Goal: Information Seeking & Learning: Learn about a topic

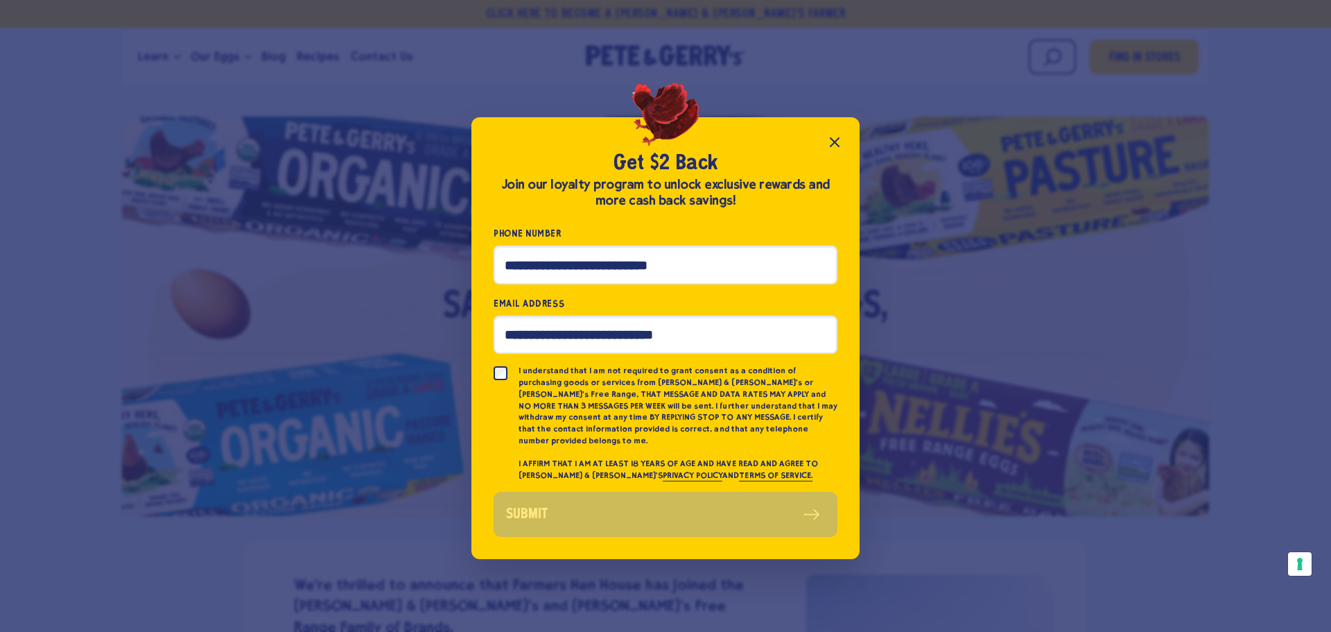
click at [837, 142] on icon "Close popup" at bounding box center [834, 142] width 17 height 17
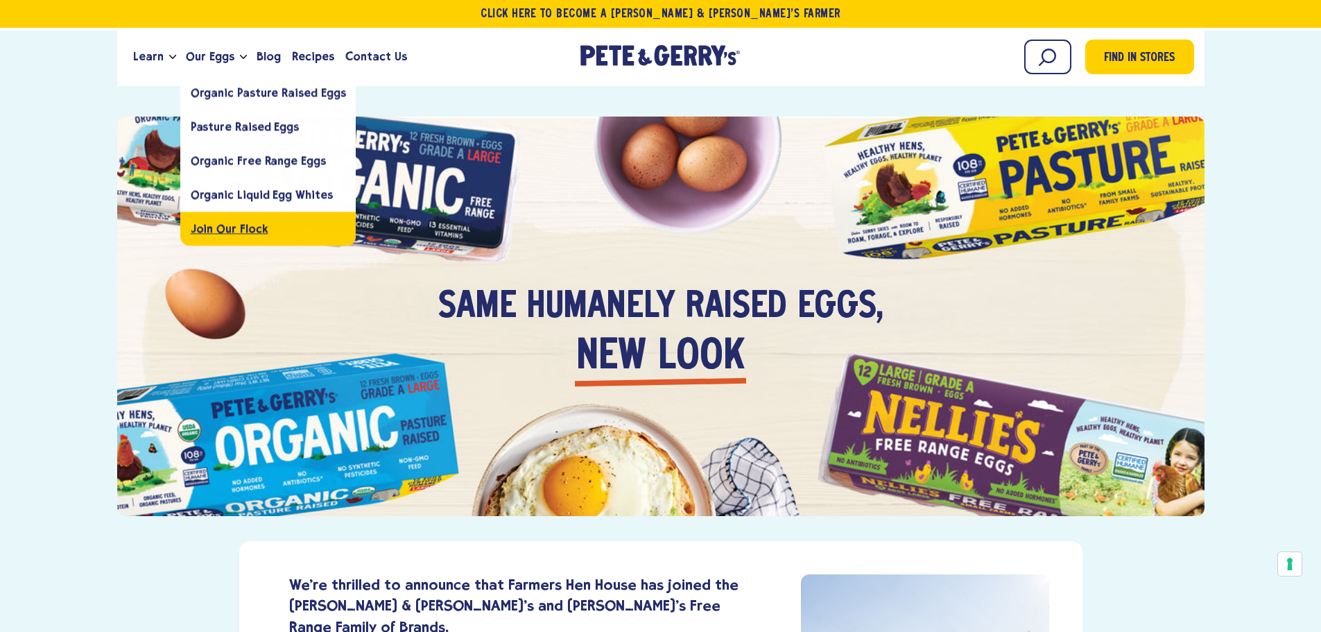
click at [210, 224] on span "Join Our Flock" at bounding box center [230, 228] width 78 height 13
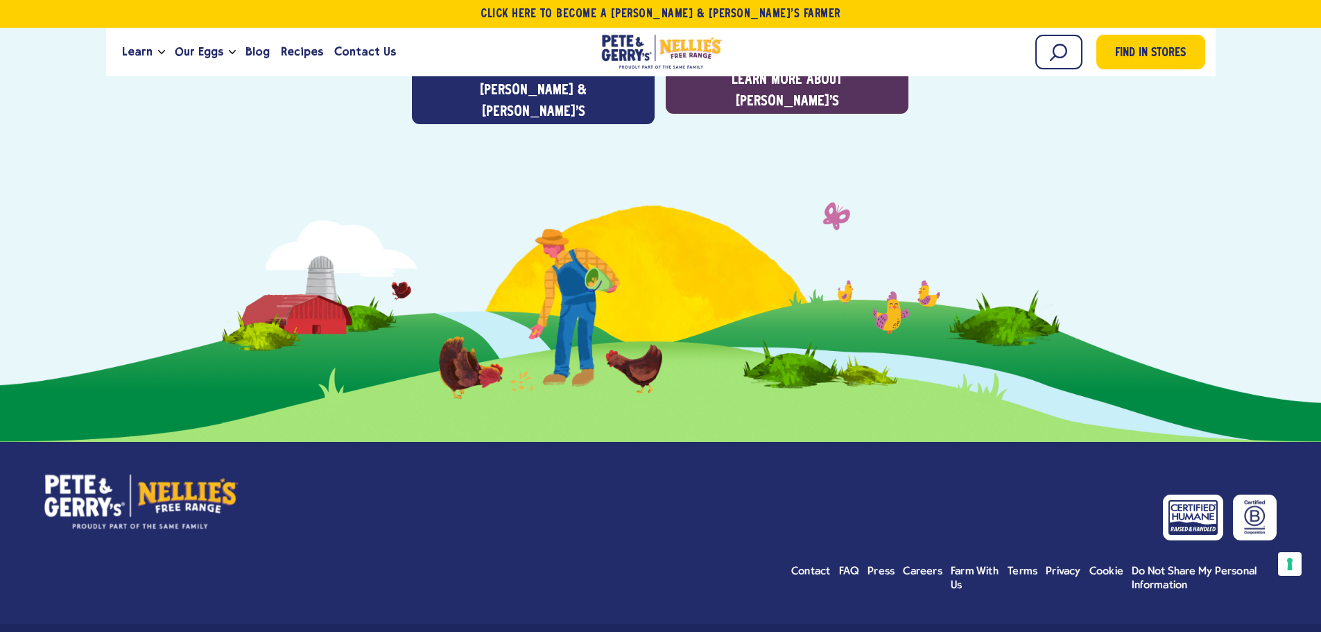
scroll to position [4986, 0]
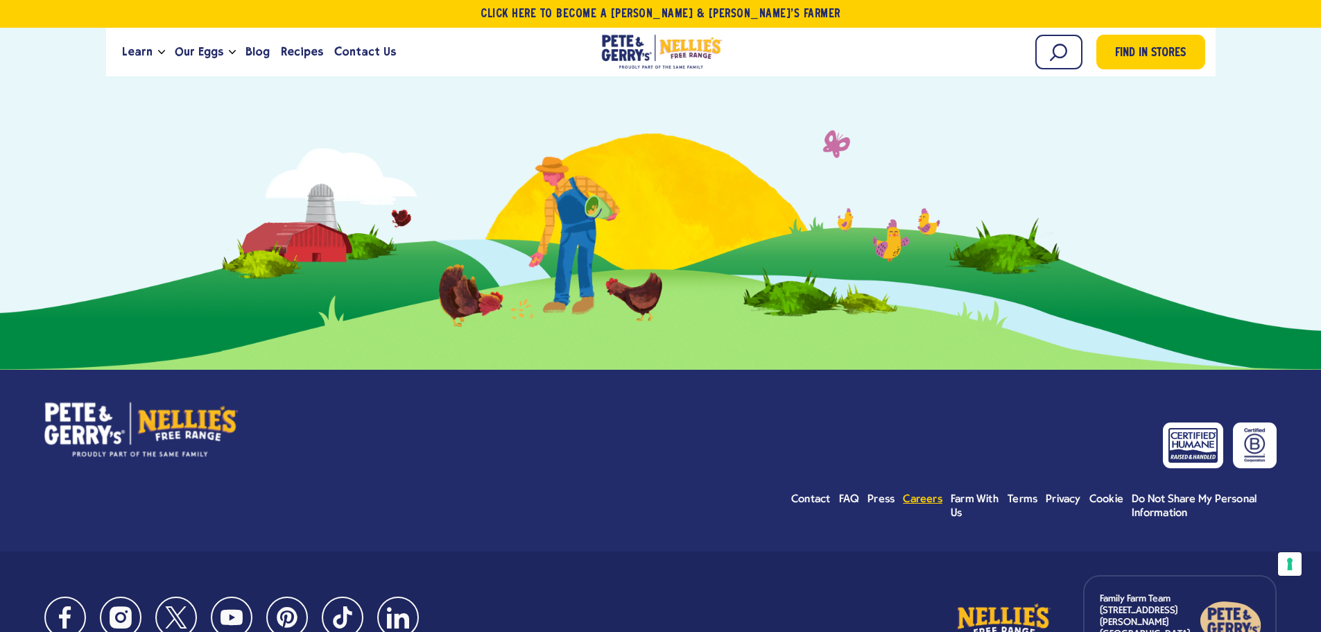
click at [924, 494] on span "Careers" at bounding box center [923, 499] width 40 height 11
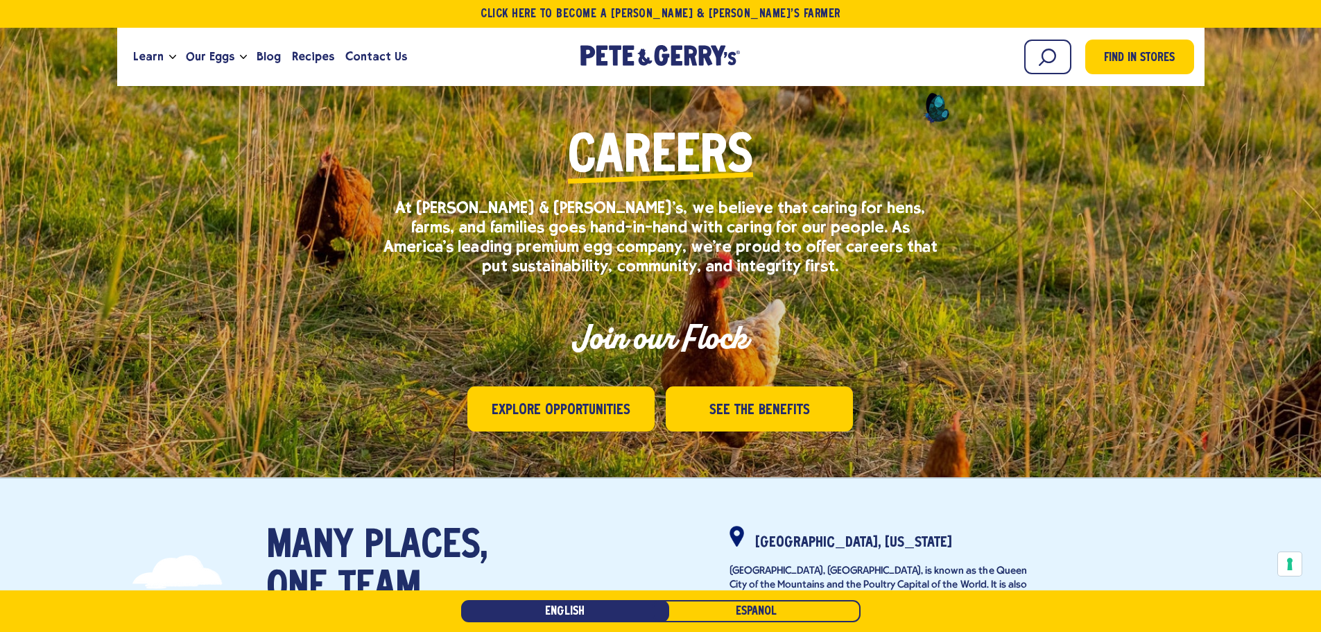
scroll to position [69, 0]
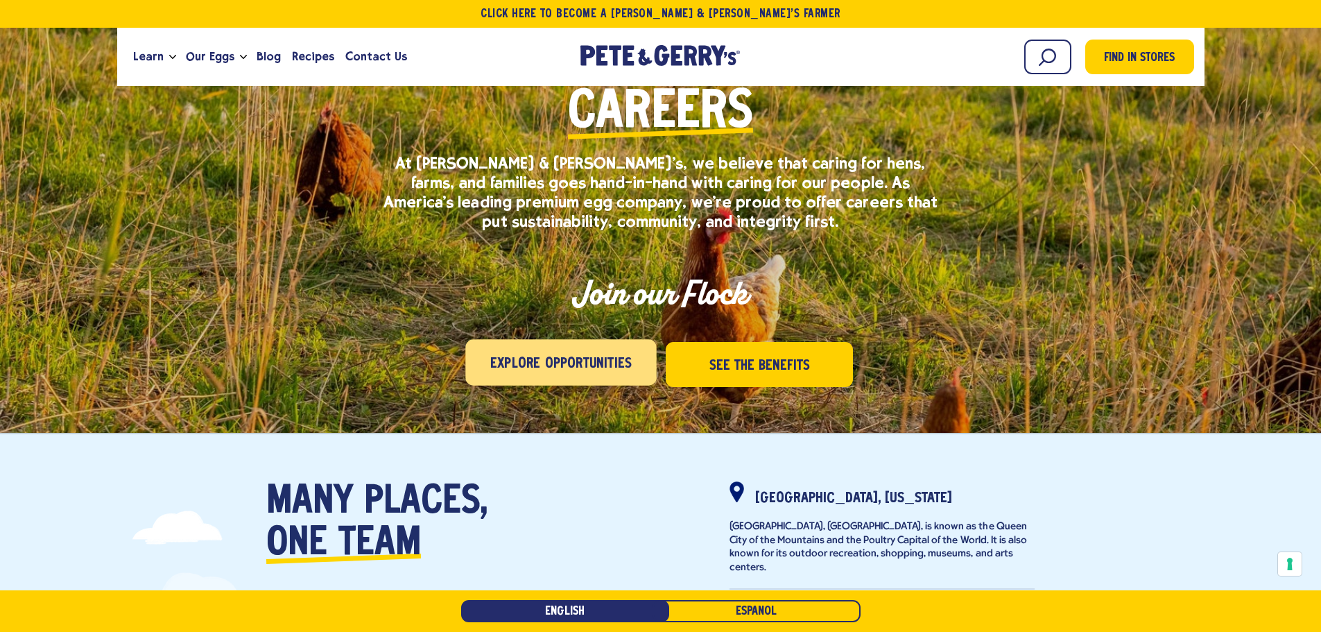
click at [548, 356] on span "Explore Opportunities" at bounding box center [560, 364] width 141 height 22
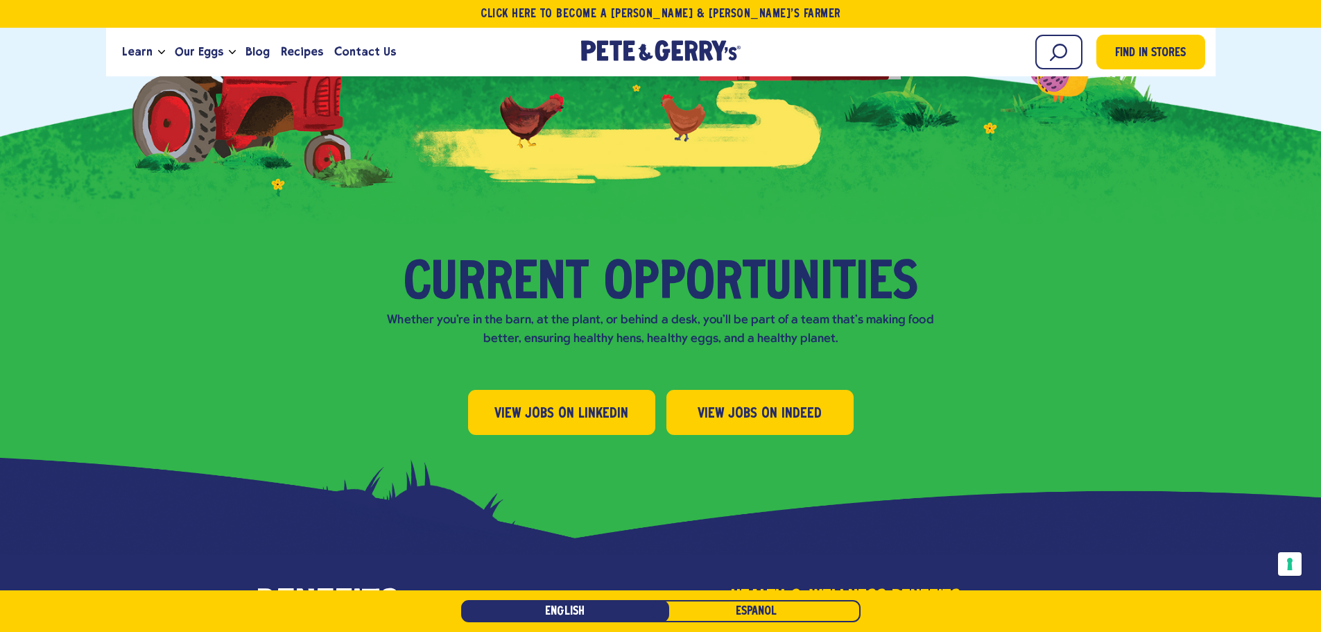
scroll to position [1278, 0]
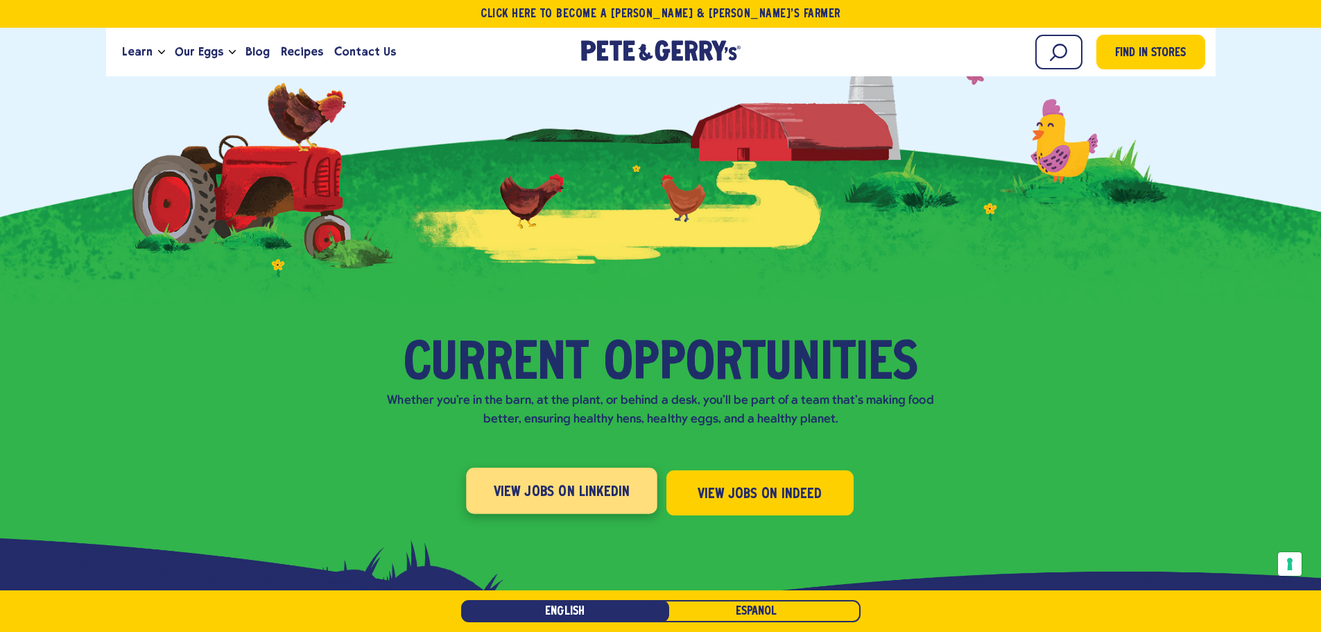
click at [554, 481] on span "View Jobs on LinkedIn" at bounding box center [561, 492] width 137 height 22
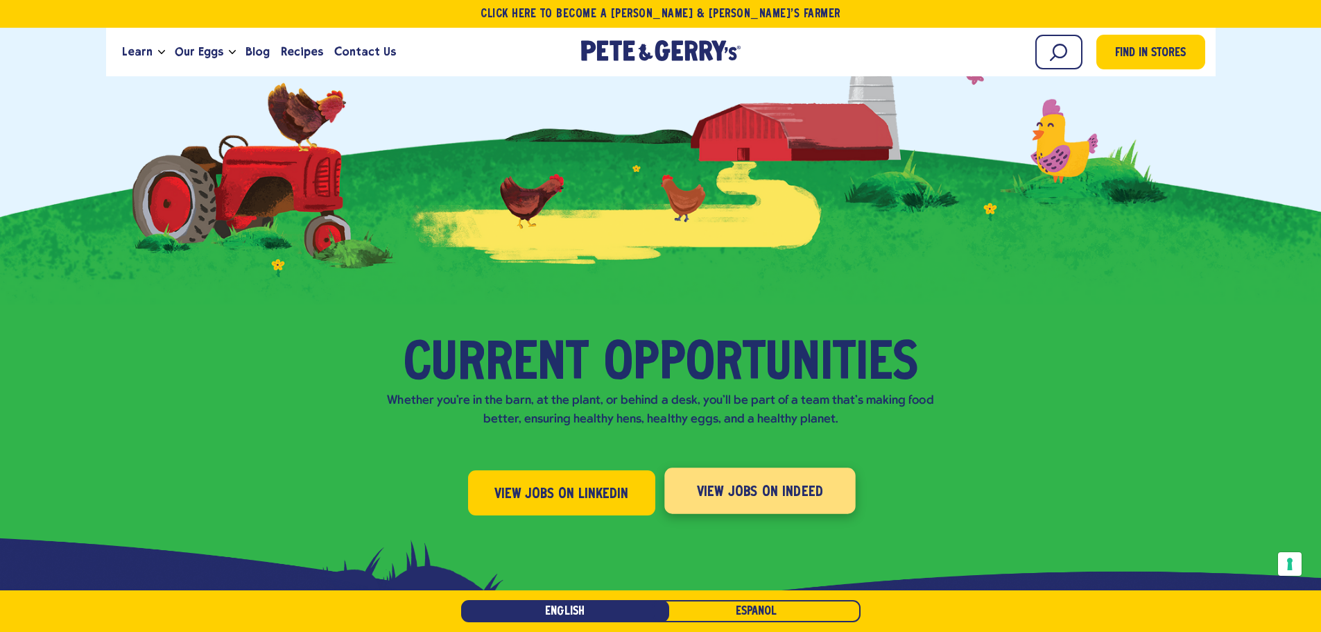
click at [761, 481] on span "View Jobs on Indeed" at bounding box center [759, 492] width 127 height 22
